Goal: Find specific page/section: Find specific page/section

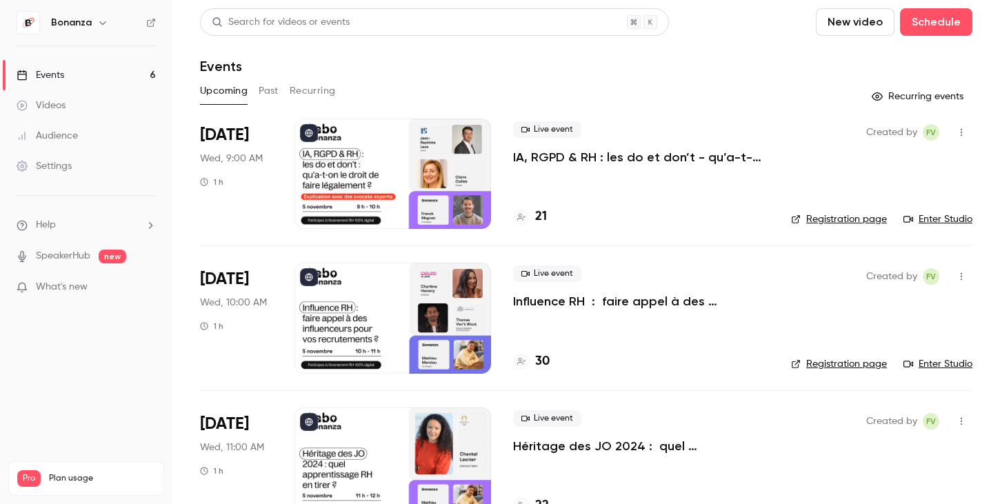
click at [103, 134] on link "Audience" at bounding box center [86, 136] width 172 height 30
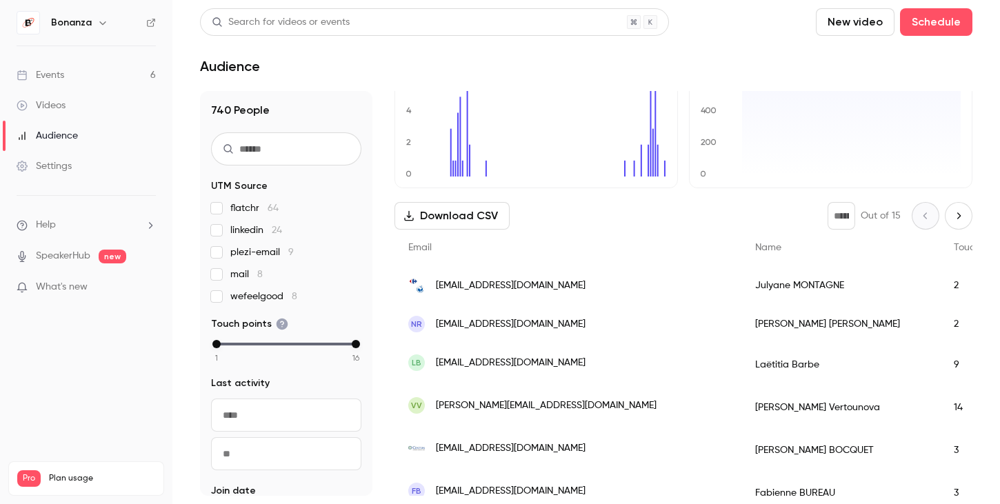
scroll to position [92, 0]
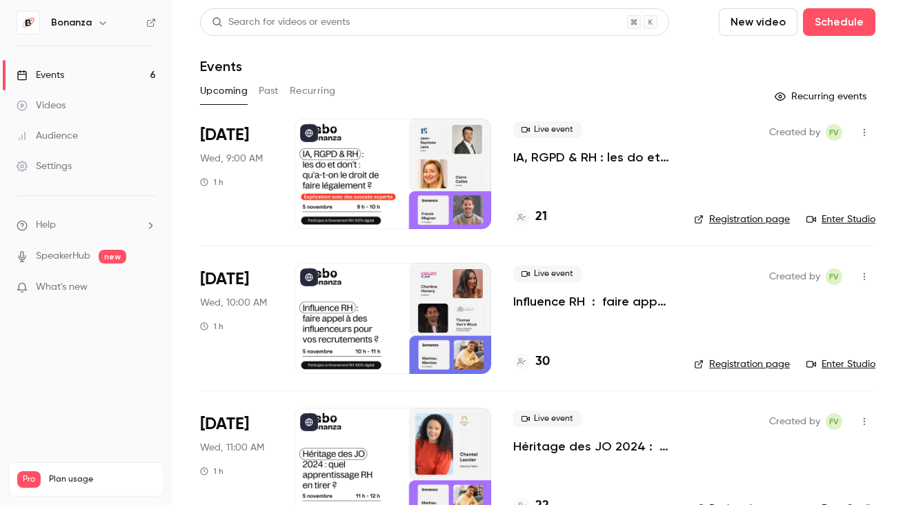
click at [61, 132] on div "Audience" at bounding box center [47, 136] width 61 height 14
